Goal: Transaction & Acquisition: Purchase product/service

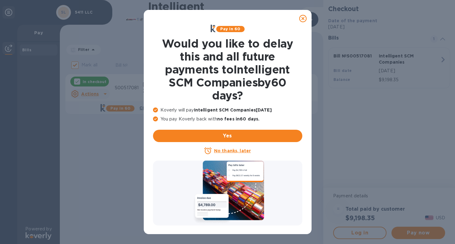
click at [232, 151] on u "No thanks, later" at bounding box center [232, 150] width 37 height 5
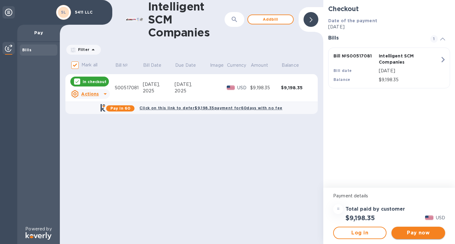
click at [409, 233] on span "Pay now" at bounding box center [419, 232] width 44 height 7
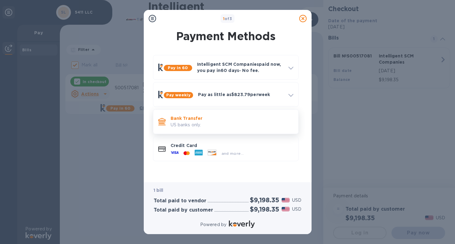
click at [198, 119] on p "Bank Transfer" at bounding box center [232, 118] width 123 height 6
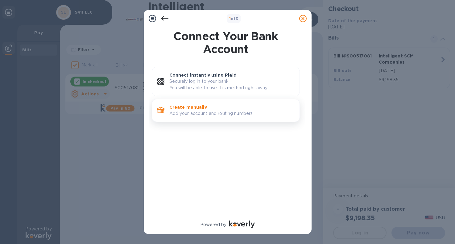
click at [183, 115] on p "Add your account and routing numbers." at bounding box center [231, 113] width 125 height 6
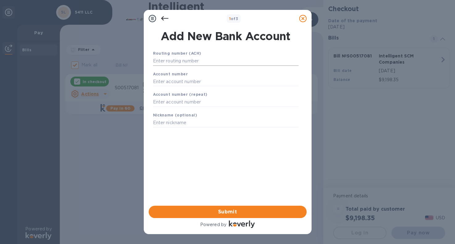
click at [172, 63] on input "text" at bounding box center [226, 60] width 146 height 9
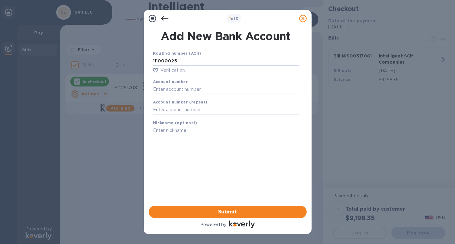
type input "111000025"
click at [170, 79] on div "Account number" at bounding box center [226, 86] width 151 height 21
click at [169, 88] on input "text" at bounding box center [226, 89] width 146 height 9
type input "488060591414"
click at [165, 112] on input "text" at bounding box center [226, 109] width 146 height 9
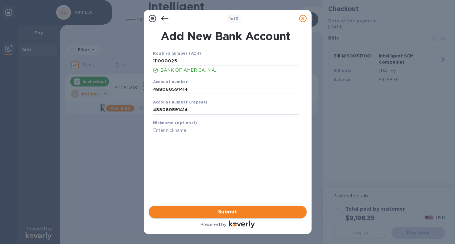
type input "488060591414"
click at [219, 215] on span "Submit" at bounding box center [228, 211] width 148 height 7
